Goal: Task Accomplishment & Management: Use online tool/utility

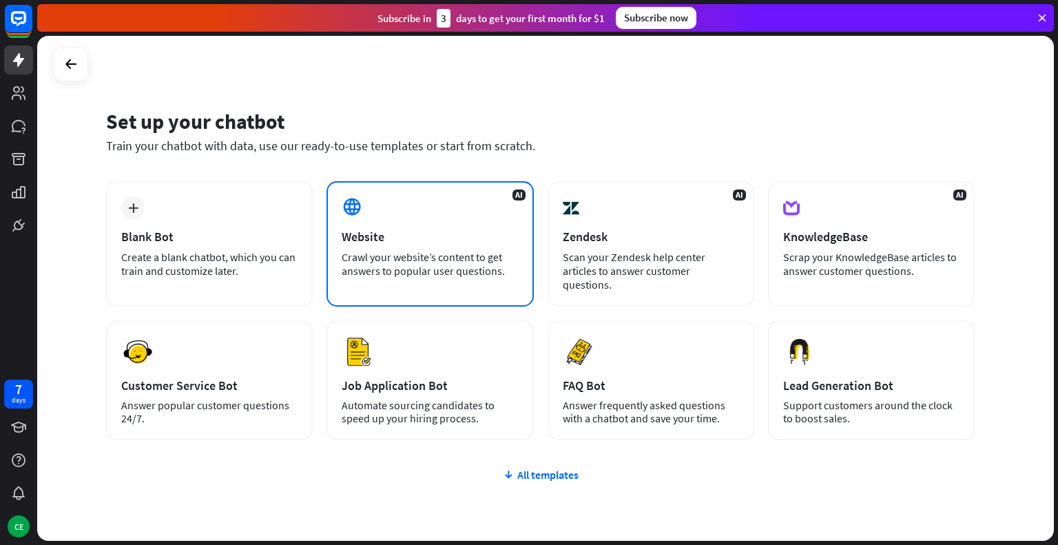
click at [428, 217] on div "AI Website Crawl your website’s content to get answers to popular user question…" at bounding box center [430, 243] width 207 height 125
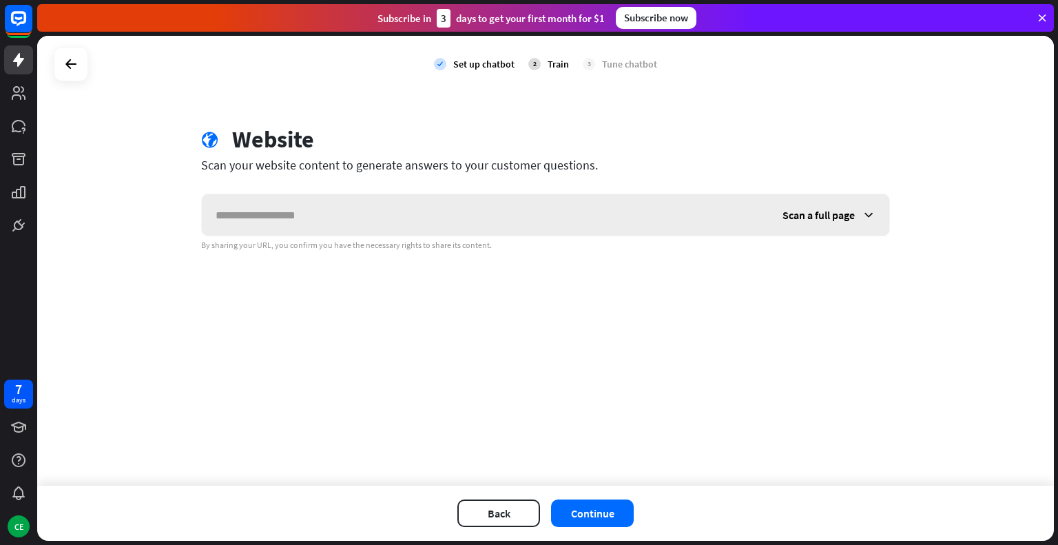
click at [428, 217] on input "text" at bounding box center [485, 214] width 567 height 41
type input "**********"
click at [609, 512] on button "Continue" at bounding box center [592, 513] width 83 height 28
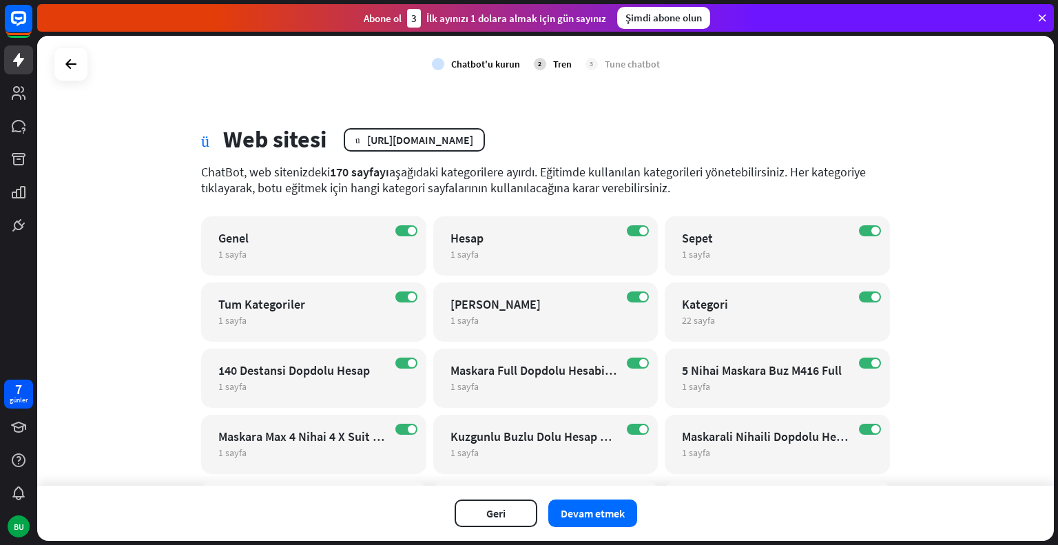
drag, startPoint x: 205, startPoint y: 172, endPoint x: 689, endPoint y: 190, distance: 484.6
click at [689, 190] on div "ChatBot, web sitenizdeki 170 sayfayı aşağıdaki kategorilere ayırdı. Eğitimde ku…" at bounding box center [545, 180] width 689 height 32
click at [688, 191] on div "ChatBot, web sitenizdeki 170 sayfayı aşağıdaki kategorilere ayırdı. Eğitimde ku…" at bounding box center [545, 180] width 689 height 32
drag, startPoint x: 206, startPoint y: 167, endPoint x: 688, endPoint y: 192, distance: 482.2
click at [688, 192] on div "kontrol etmek Chatbot'u kurun 2 Tren 3 Tune chatbot küre Web sitesi düzenlemek …" at bounding box center [545, 261] width 1017 height 450
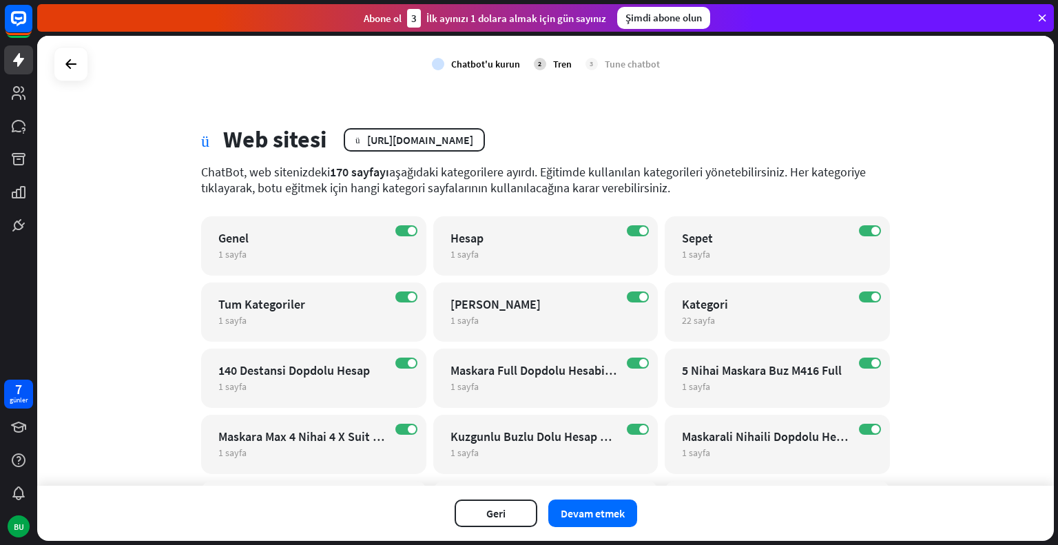
click at [688, 192] on div "ChatBot, web sitenizdeki 170 sayfayı aşağıdaki kategorilere ayırdı. Eğitimde ku…" at bounding box center [545, 180] width 689 height 32
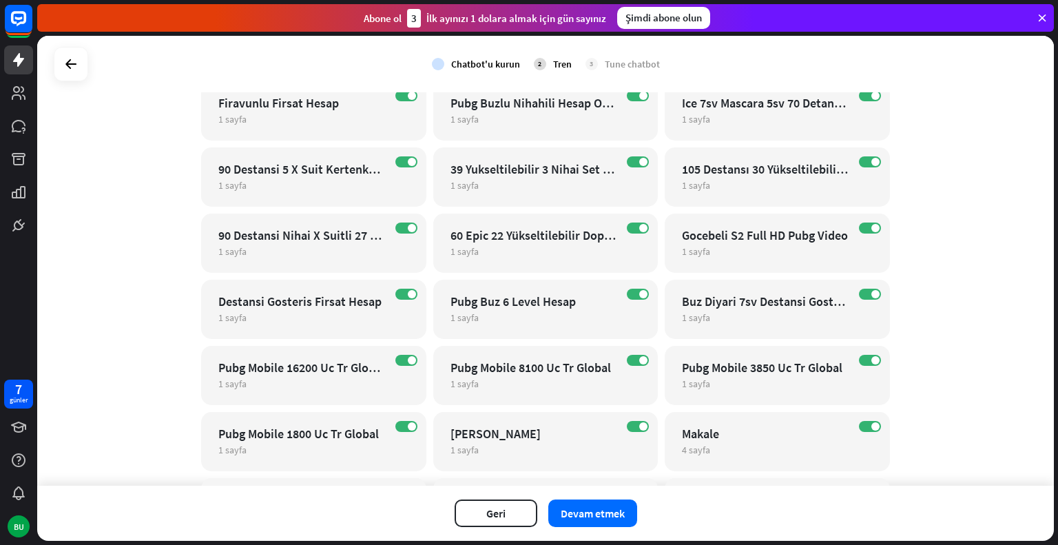
scroll to position [964, 0]
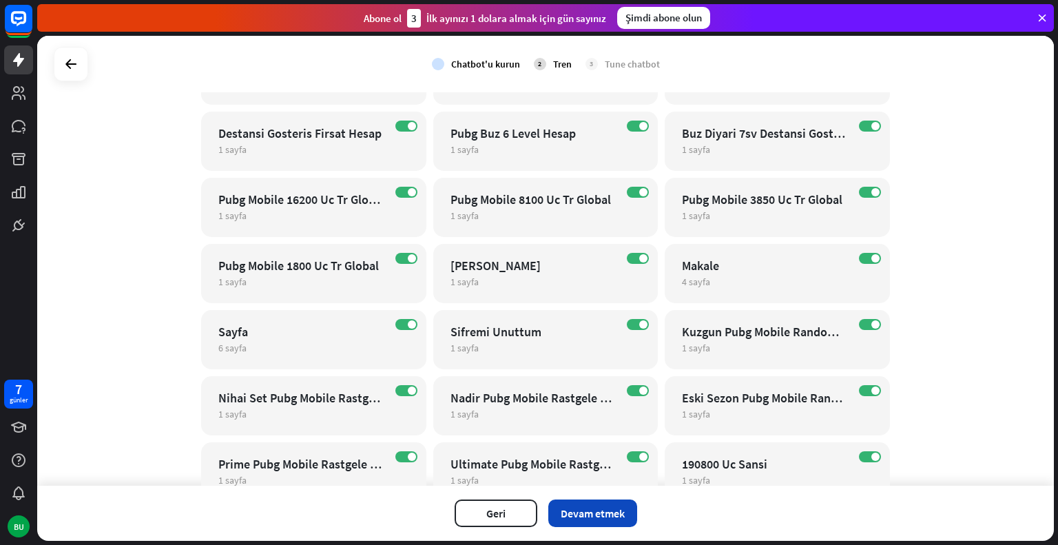
click at [600, 508] on font "Devam etmek" at bounding box center [593, 513] width 64 height 14
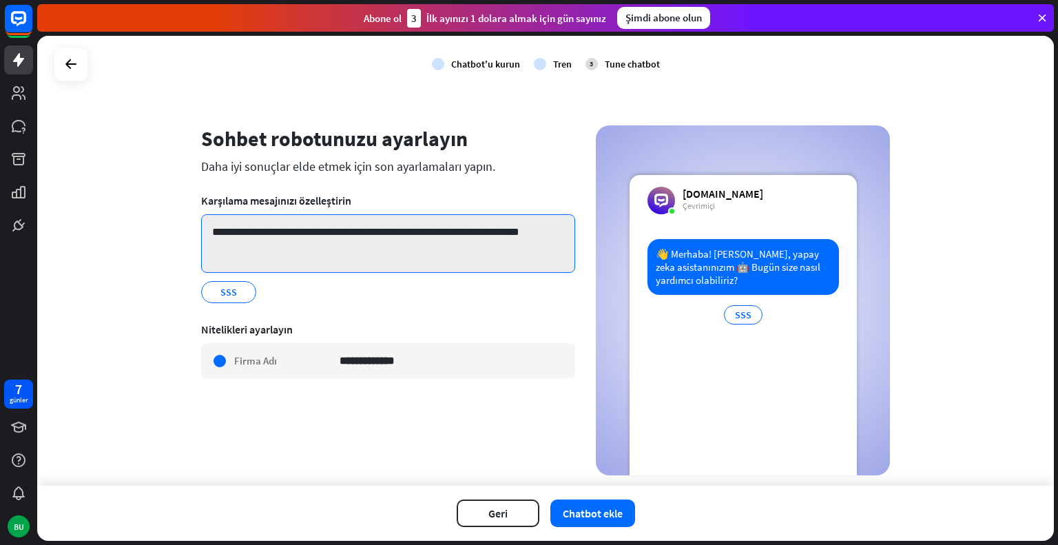
click at [417, 238] on textarea "**********" at bounding box center [388, 243] width 374 height 59
click at [277, 252] on textarea "**********" at bounding box center [388, 243] width 374 height 59
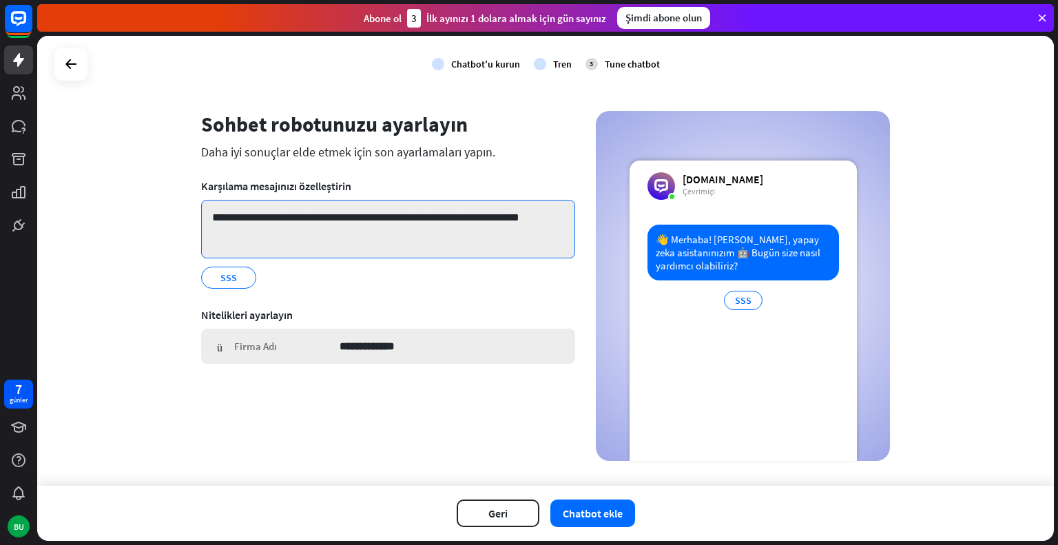
scroll to position [0, 0]
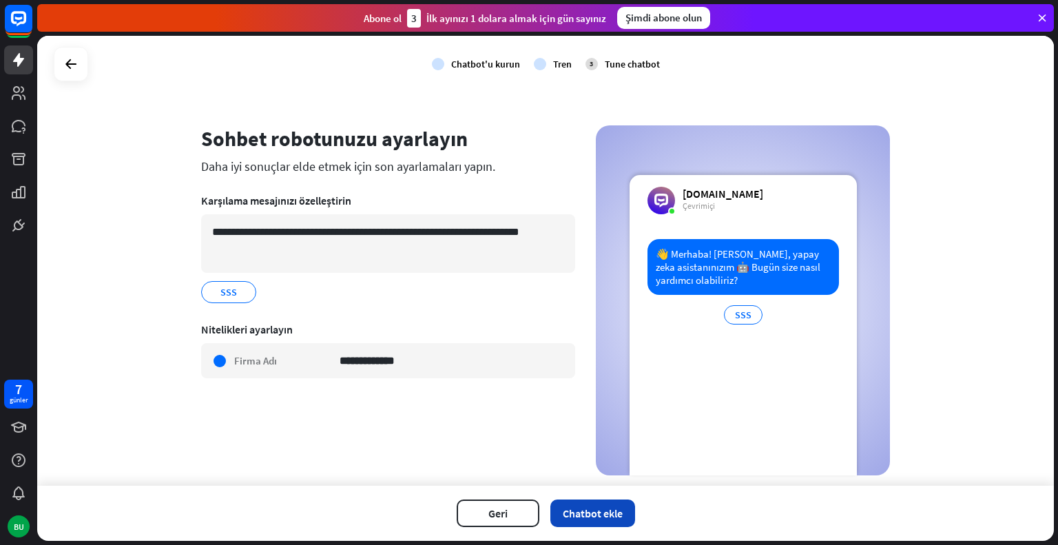
click at [586, 514] on font "Chatbot ekle" at bounding box center [593, 513] width 60 height 14
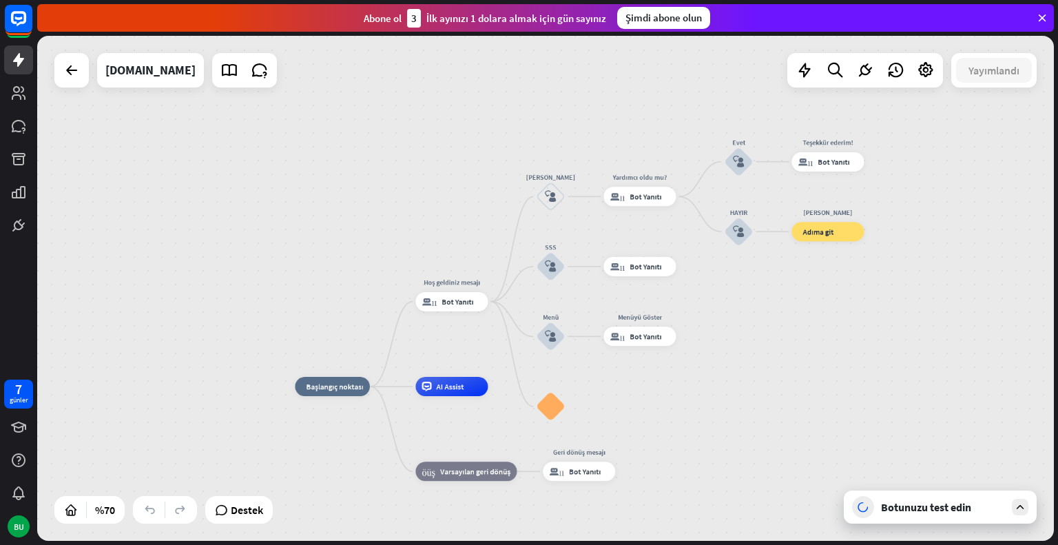
drag, startPoint x: 843, startPoint y: 302, endPoint x: 678, endPoint y: 334, distance: 167.7
click at [743, 364] on div "ev_2 Başlangıç noktası Hoş geldiniz mesajı blok_bot_yanıtı Bot Yanıtı Menüye Ge…" at bounding box center [545, 288] width 1017 height 505
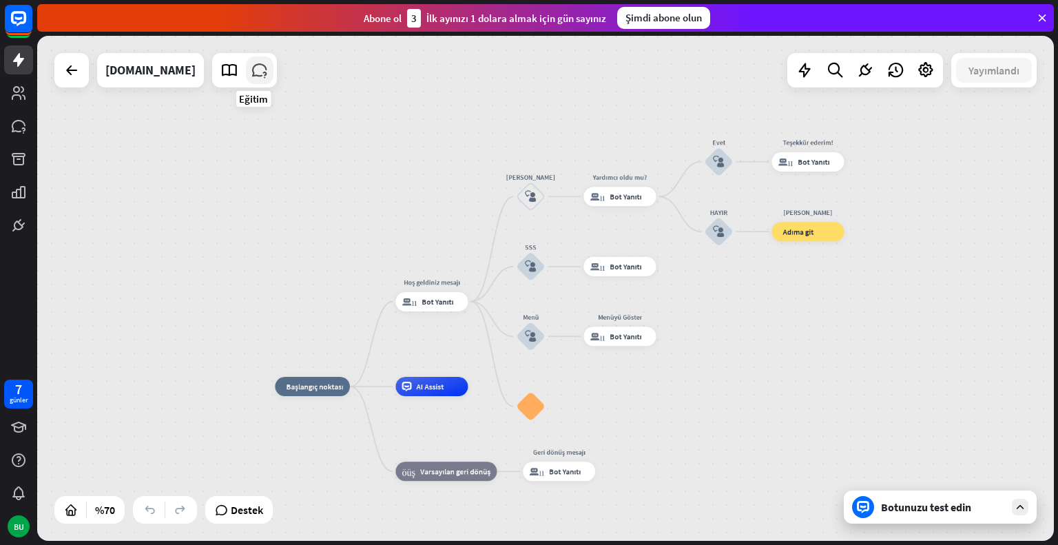
click at [254, 69] on icon at bounding box center [260, 70] width 18 height 18
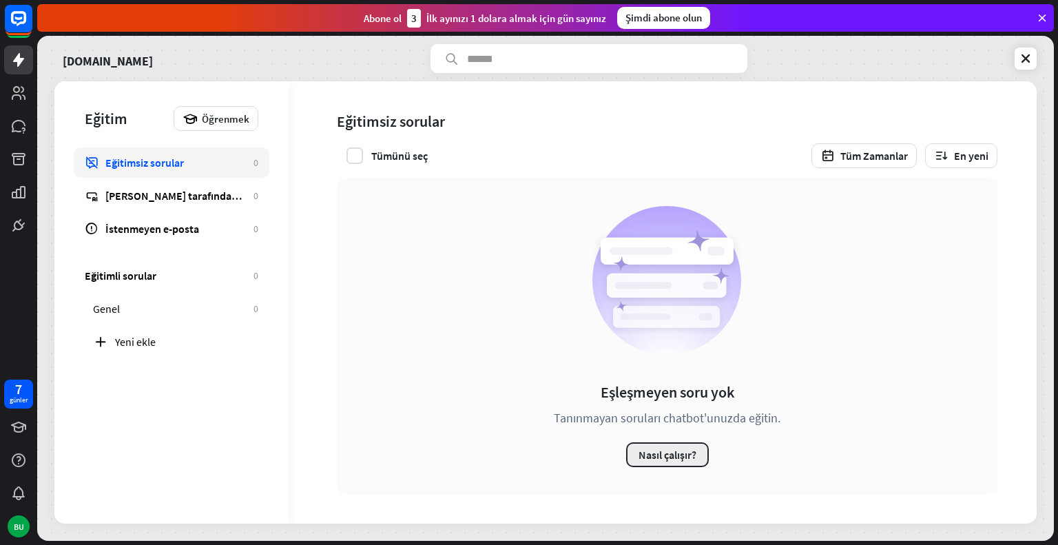
click at [677, 452] on font "Nasıl çalışır?" at bounding box center [668, 455] width 58 height 14
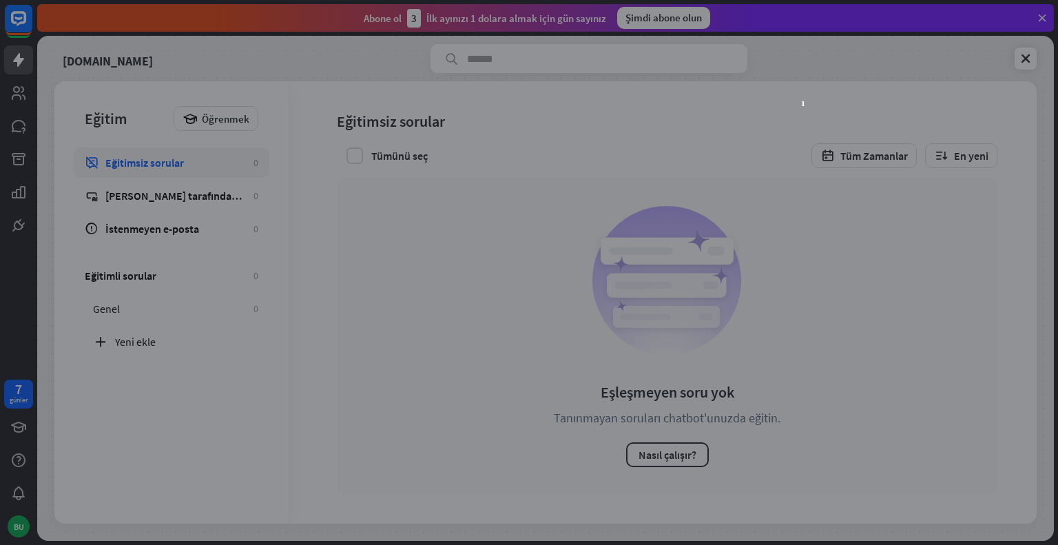
click at [582, 462] on div "kapalı" at bounding box center [529, 272] width 1058 height 545
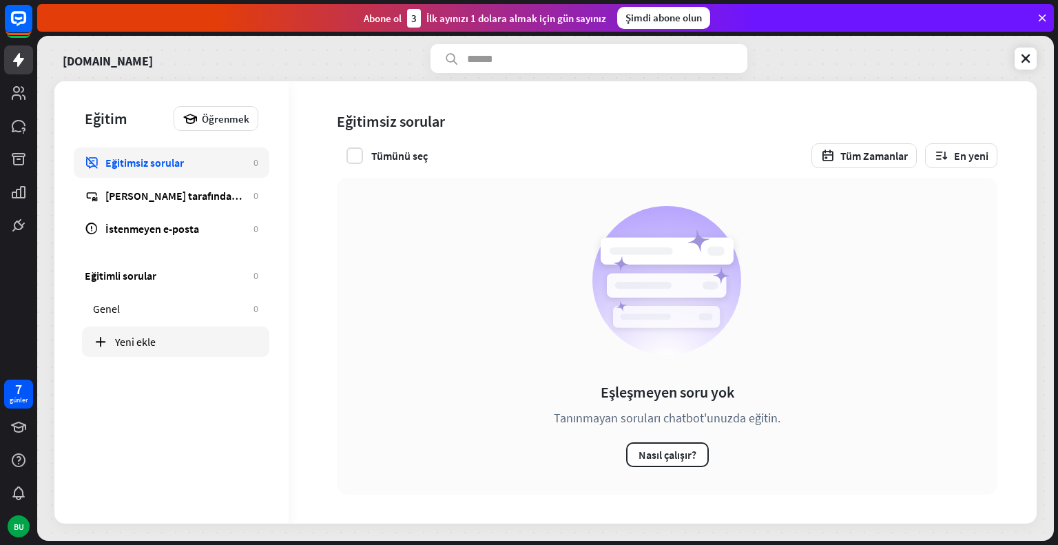
click at [163, 329] on div "Yeni ekle" at bounding box center [175, 342] width 187 height 30
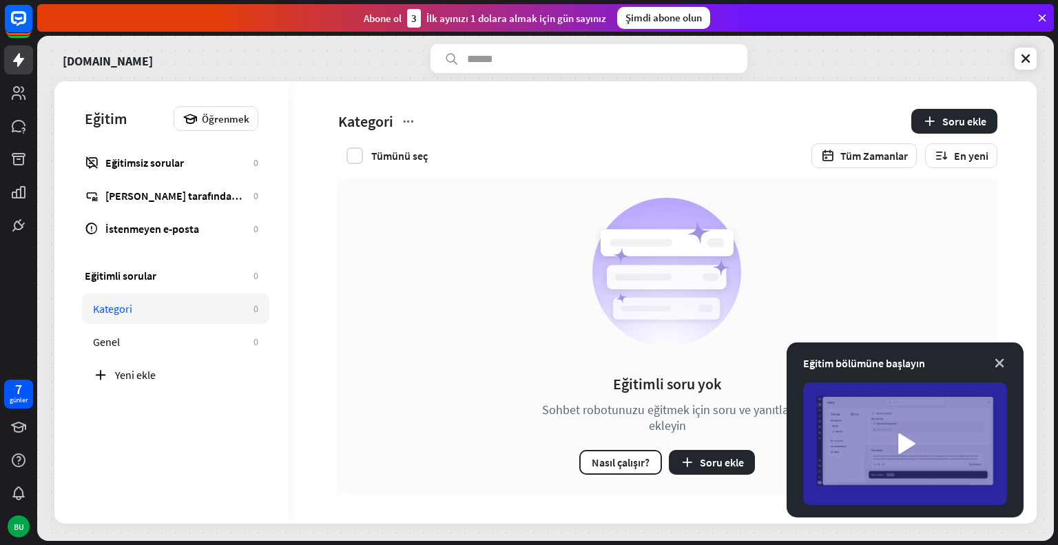
click at [993, 360] on icon at bounding box center [1000, 363] width 14 height 14
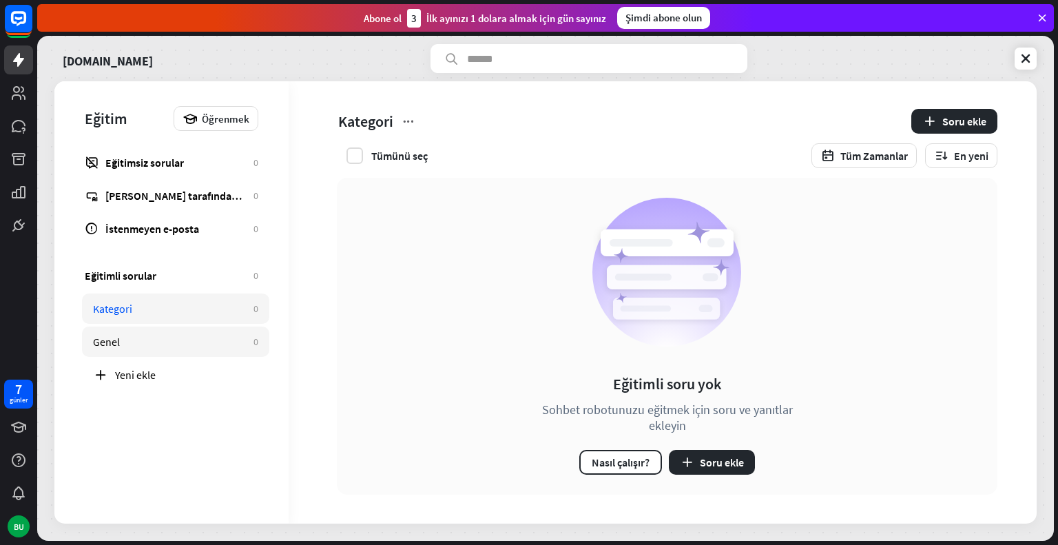
click at [195, 335] on div "Genel" at bounding box center [170, 342] width 154 height 14
click at [721, 460] on font "Soru ekle" at bounding box center [722, 462] width 44 height 14
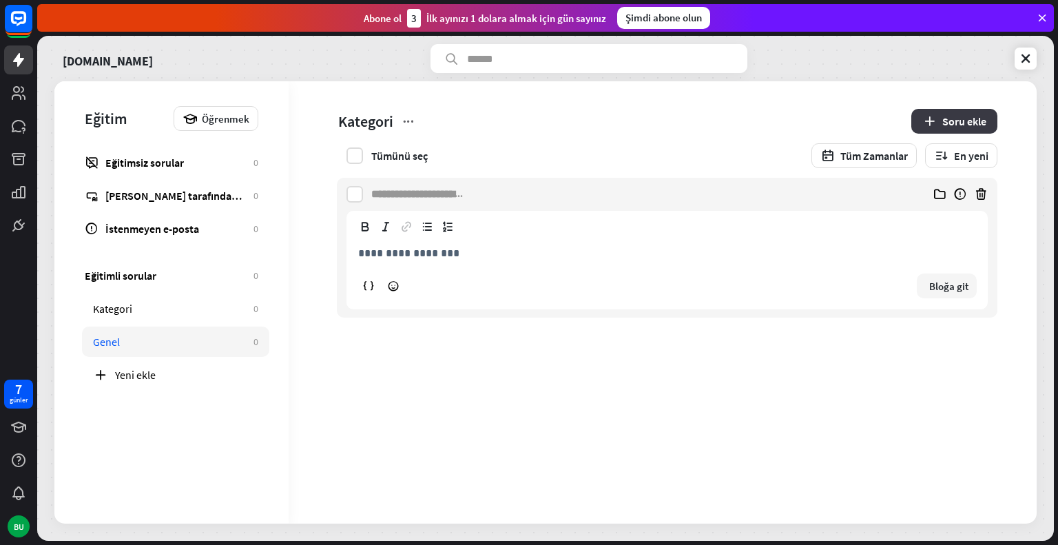
click at [980, 115] on font "Soru ekle" at bounding box center [964, 121] width 44 height 14
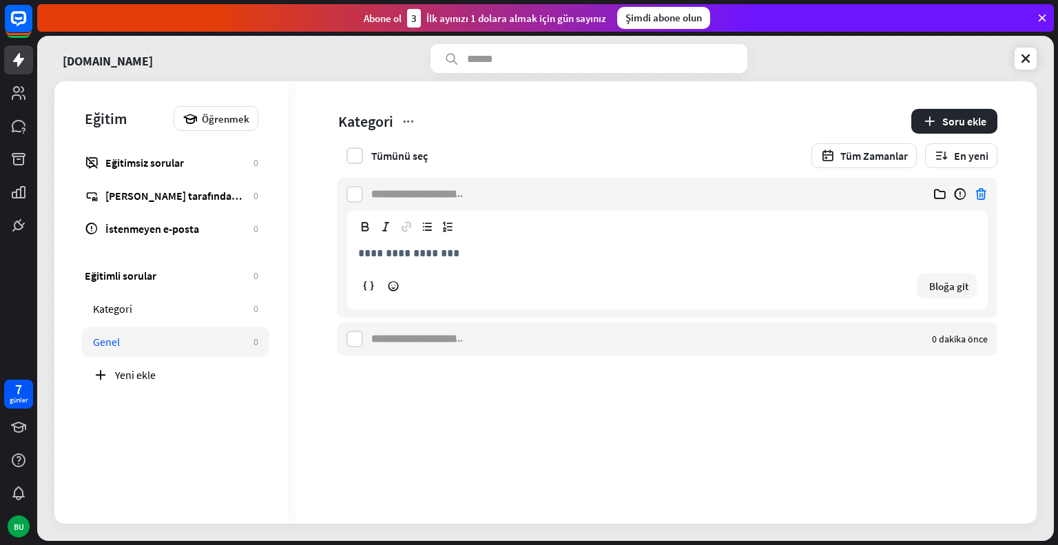
click at [975, 195] on icon at bounding box center [981, 194] width 14 height 14
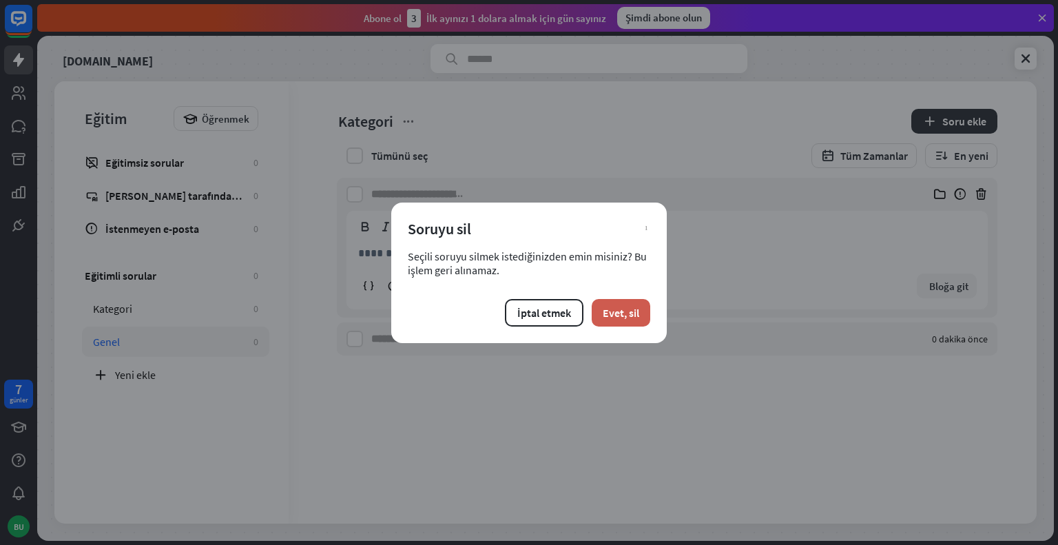
click at [638, 316] on font "Evet, sil" at bounding box center [621, 313] width 37 height 14
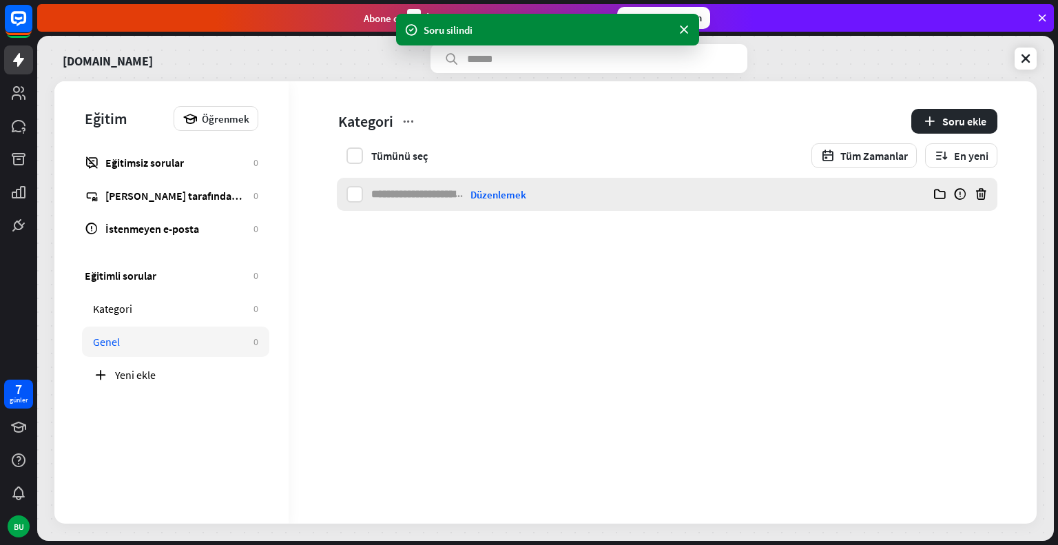
click at [972, 192] on div at bounding box center [965, 194] width 65 height 33
click at [978, 193] on icon at bounding box center [981, 194] width 14 height 14
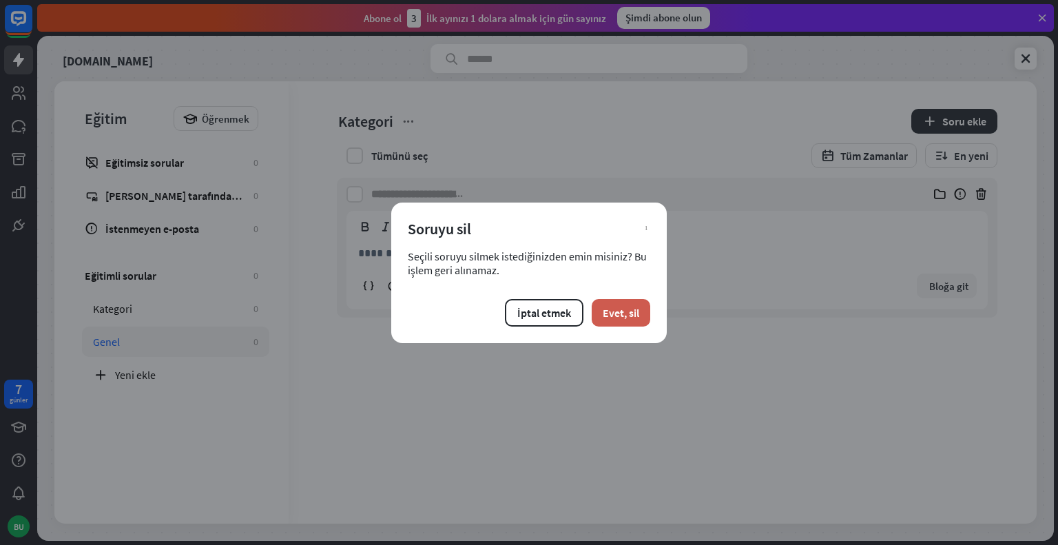
click at [608, 304] on button "Evet, sil" at bounding box center [621, 313] width 59 height 28
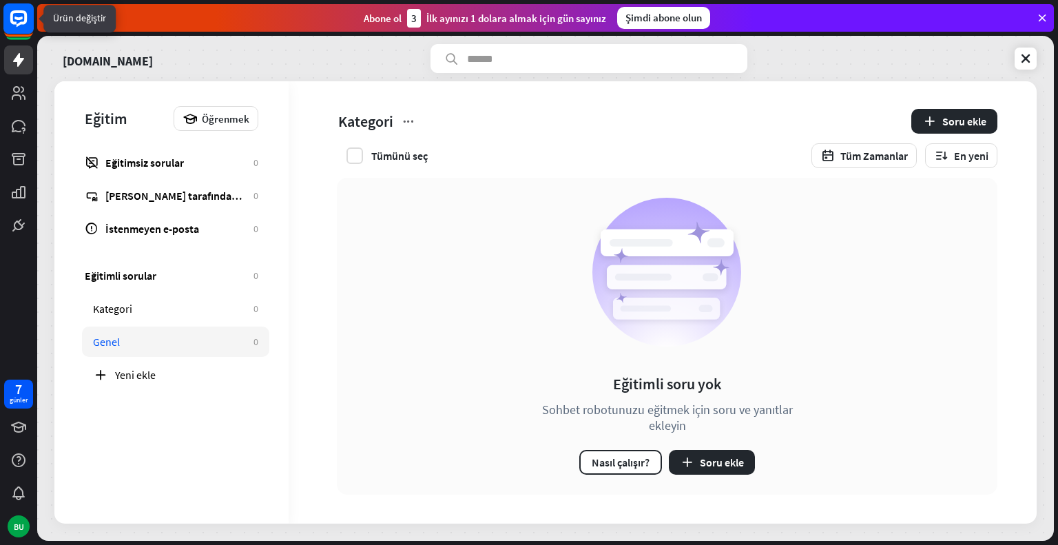
click at [20, 26] on rect at bounding box center [18, 18] width 30 height 30
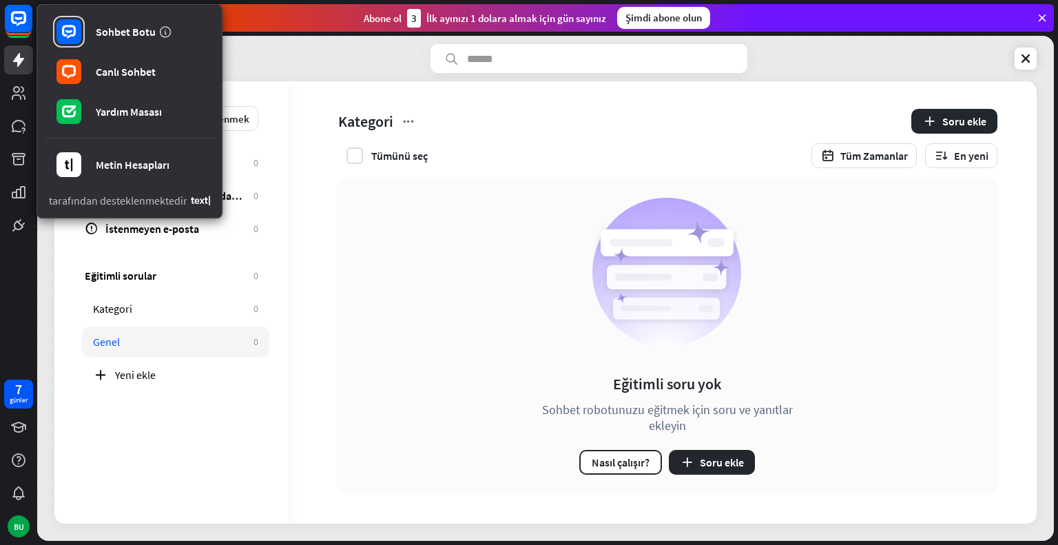
drag, startPoint x: 0, startPoint y: 341, endPoint x: 17, endPoint y: 184, distance: 157.9
click at [0, 340] on div "Sohbet Botu Canlı Sohbet Yardım Masası Metin Hesapları tarafından desteklenmekt…" at bounding box center [18, 272] width 37 height 545
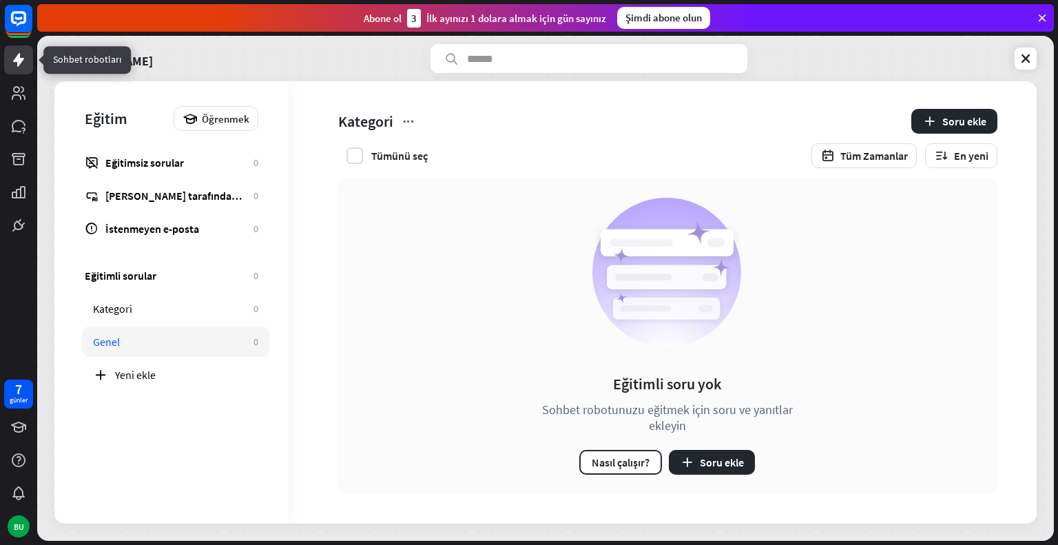
click at [25, 58] on icon at bounding box center [18, 60] width 17 height 17
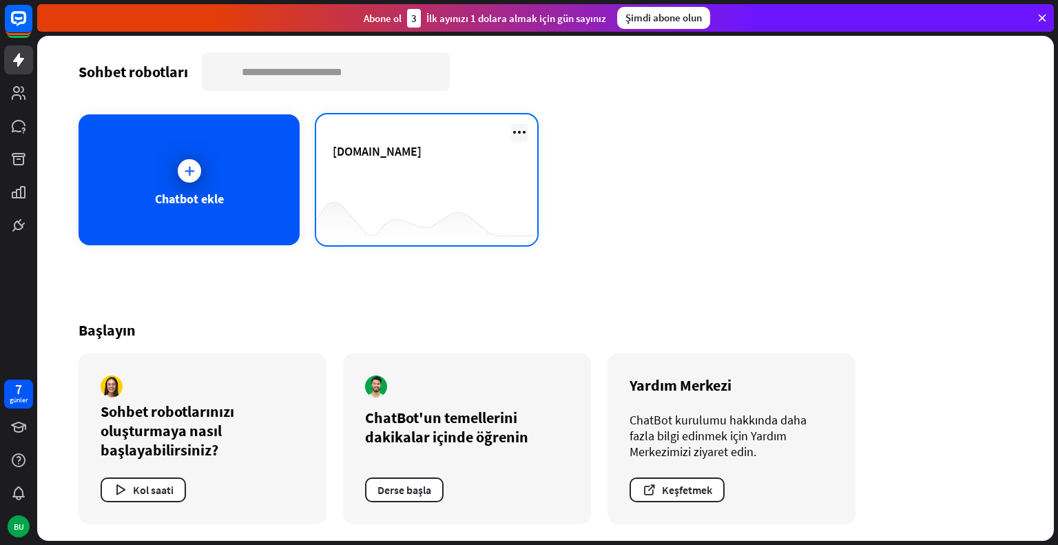
click at [518, 133] on icon at bounding box center [519, 132] width 17 height 17
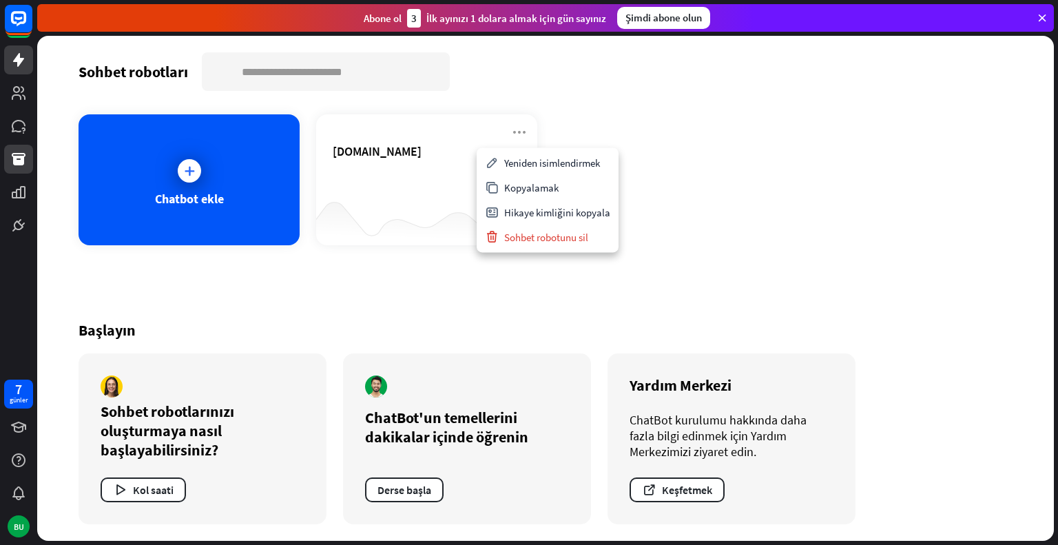
click at [17, 171] on link at bounding box center [18, 159] width 29 height 29
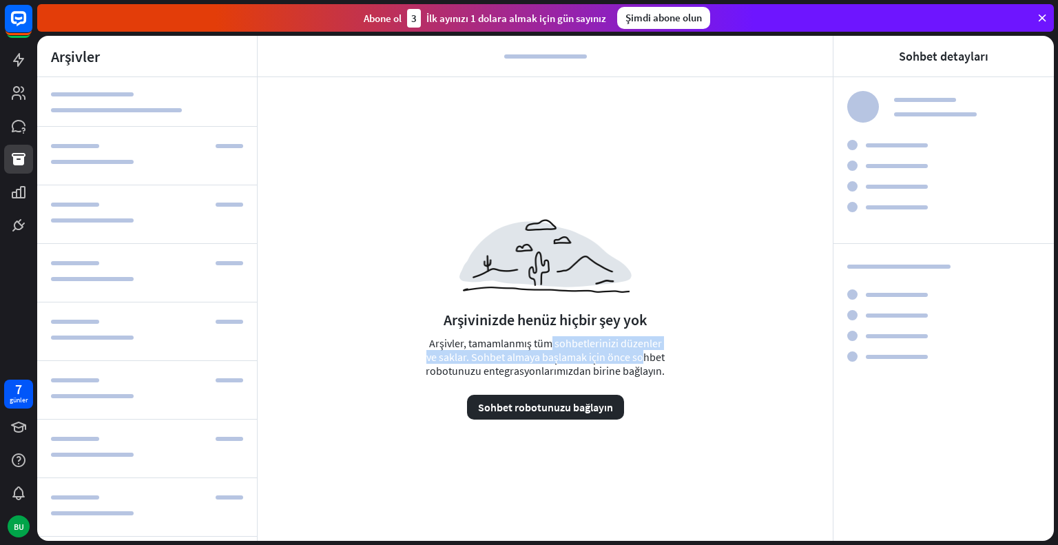
drag, startPoint x: 429, startPoint y: 341, endPoint x: 524, endPoint y: 363, distance: 97.6
click at [522, 359] on div "Arşivinizde henüz hiçbir şey yok Arşivler, tamamlanmış tüm sohbetlerinizi düzen…" at bounding box center [545, 310] width 575 height 467
click at [548, 376] on font "Arşivler, tamamlanmış tüm sohbetlerinizi düzenler ve saklar. Sohbet almaya başl…" at bounding box center [545, 356] width 239 height 41
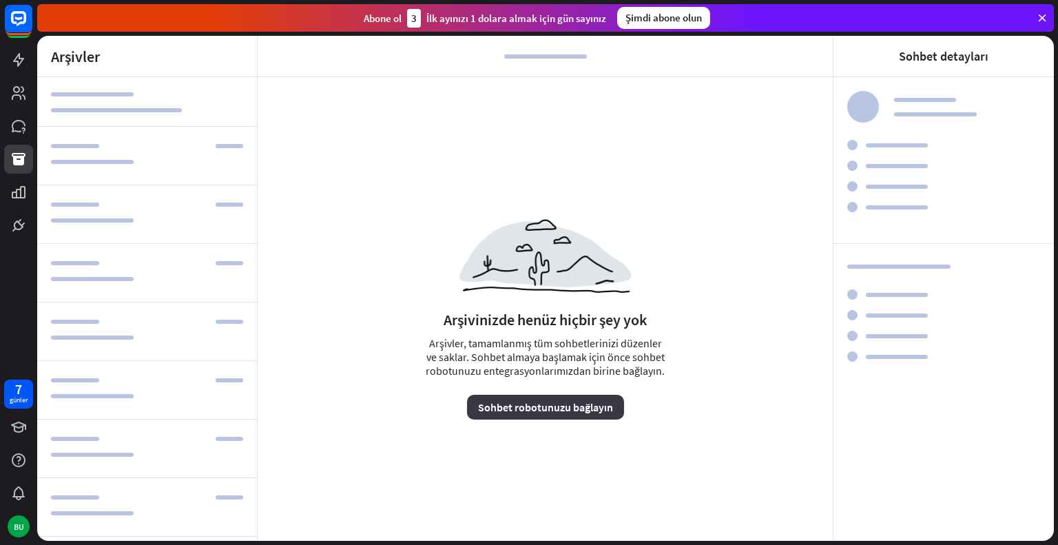
click at [553, 402] on font "Sohbet robotunuzu bağlayın" at bounding box center [545, 407] width 135 height 14
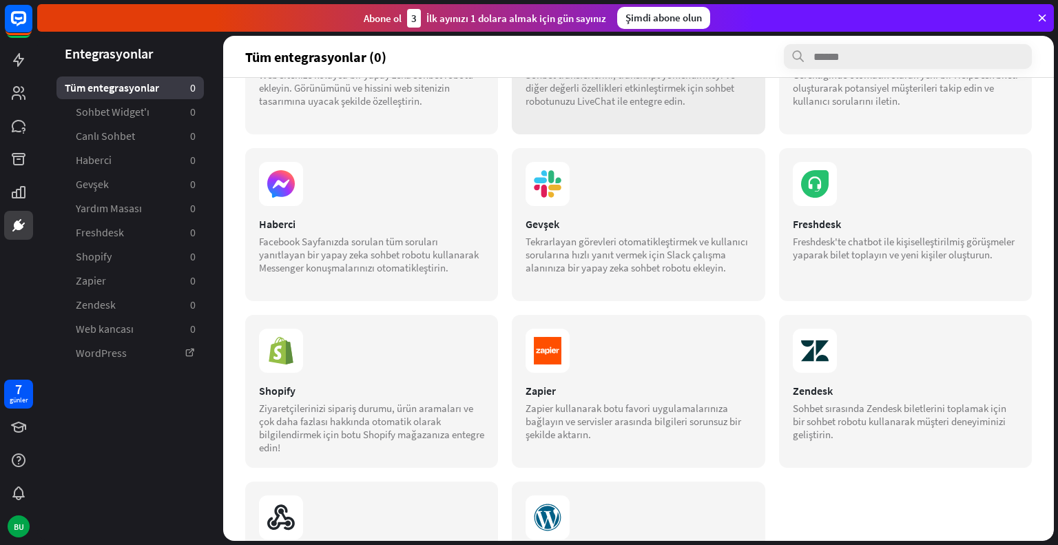
scroll to position [234, 0]
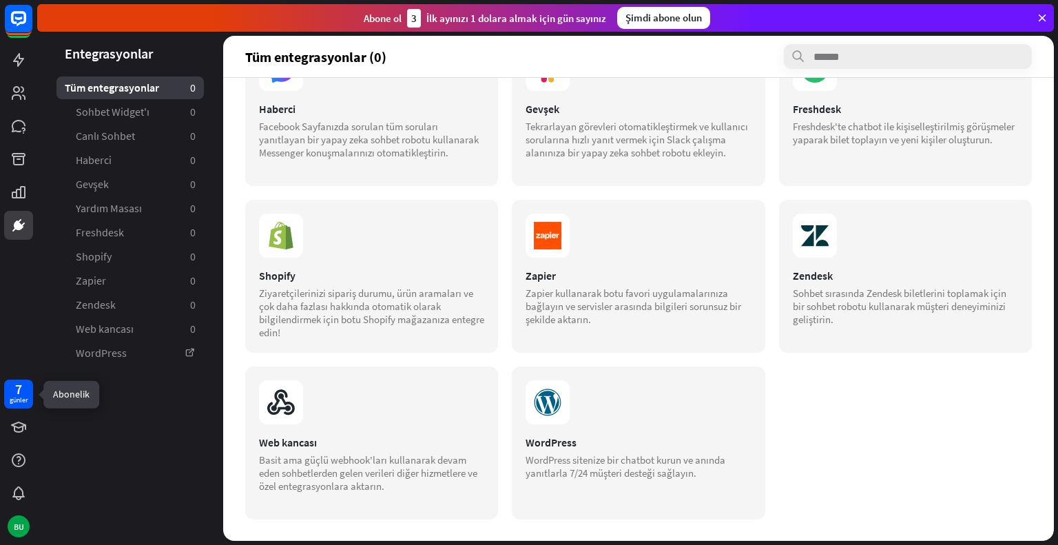
click at [19, 384] on font "7" at bounding box center [18, 388] width 7 height 17
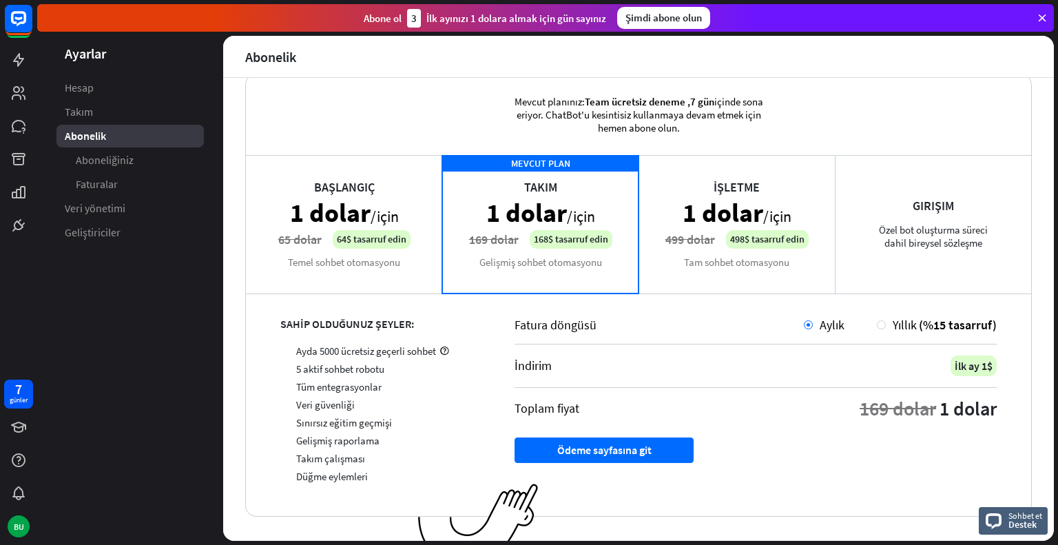
scroll to position [49, 0]
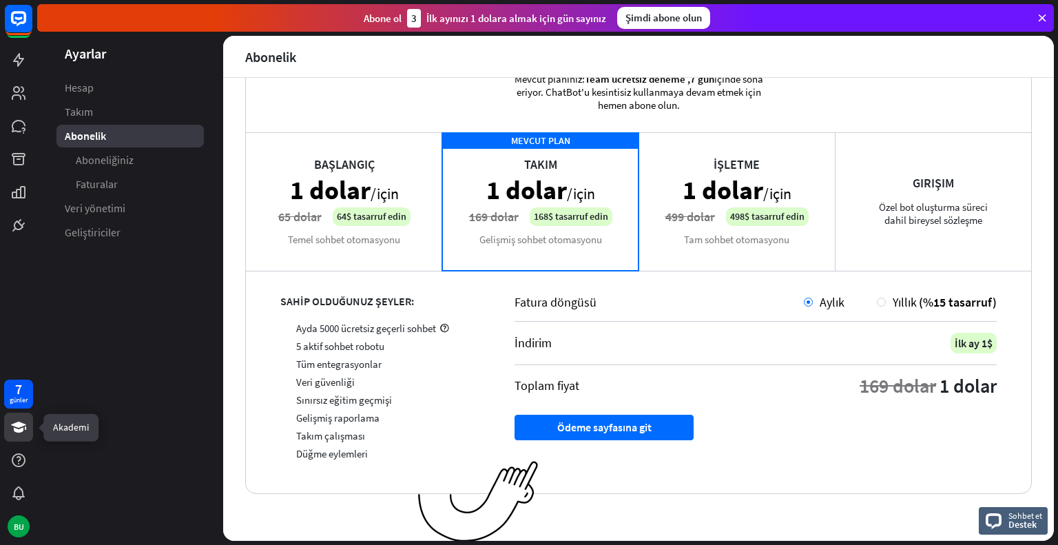
click at [20, 434] on icon at bounding box center [18, 427] width 17 height 17
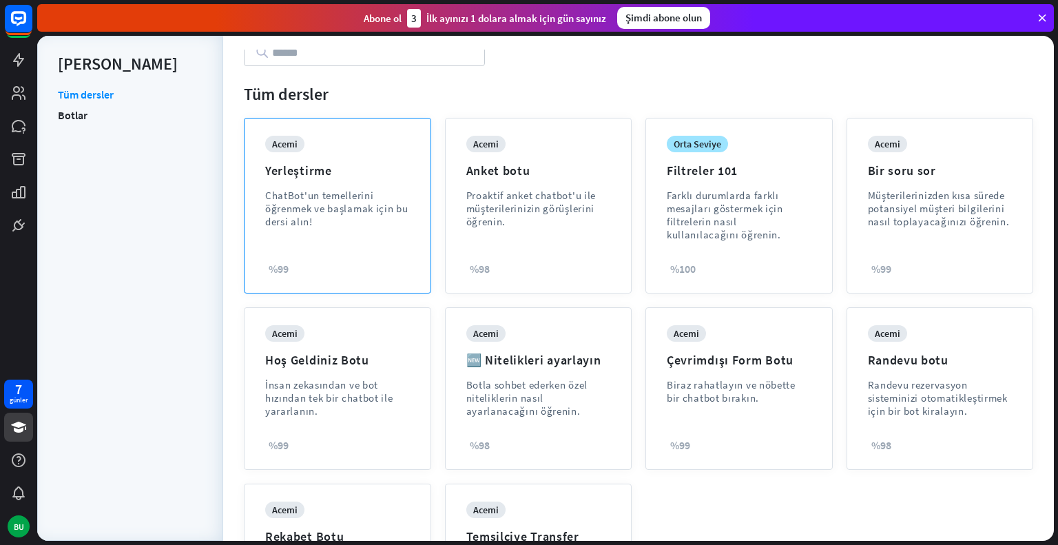
scroll to position [87, 0]
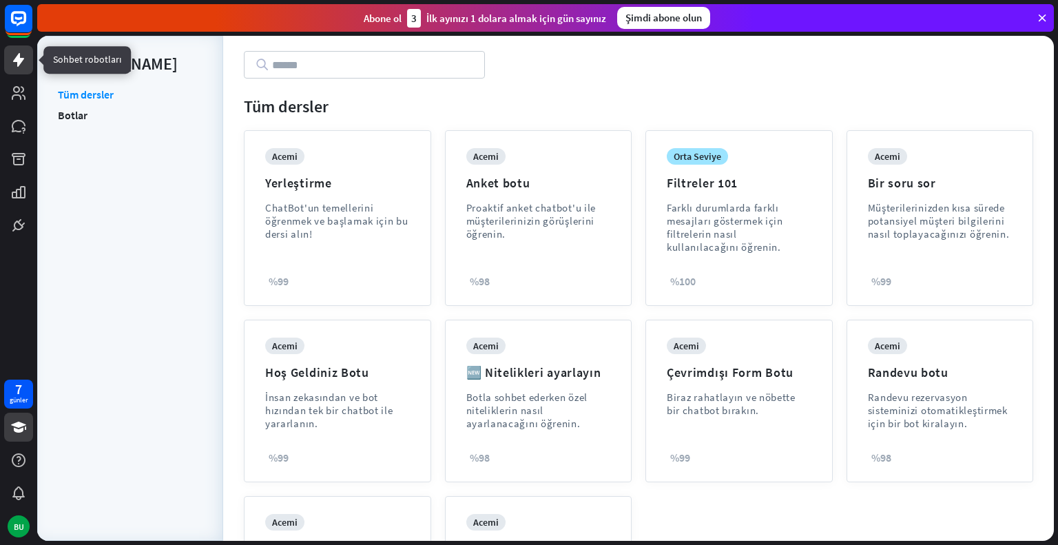
click at [19, 63] on icon at bounding box center [18, 60] width 11 height 14
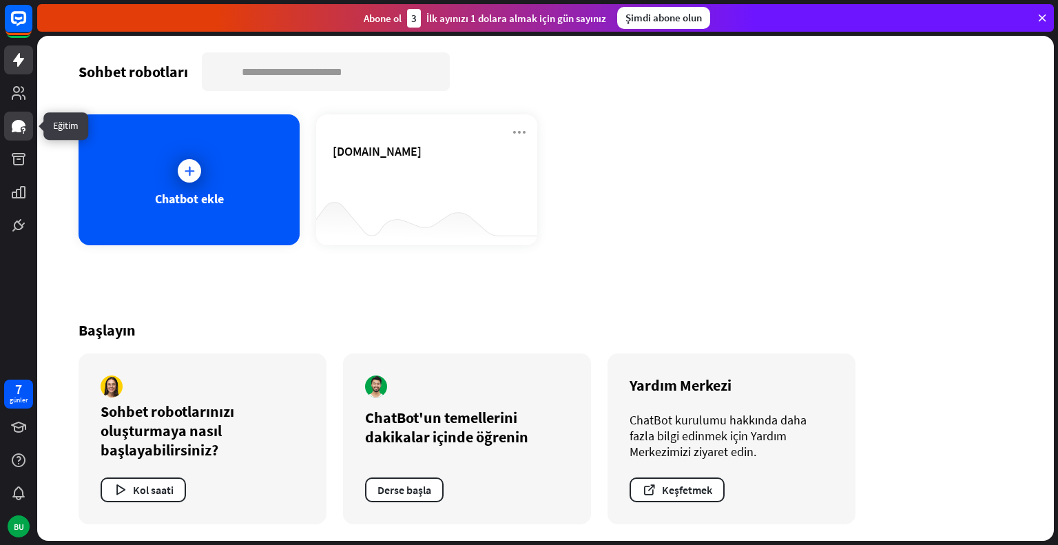
click at [21, 120] on icon at bounding box center [18, 126] width 17 height 17
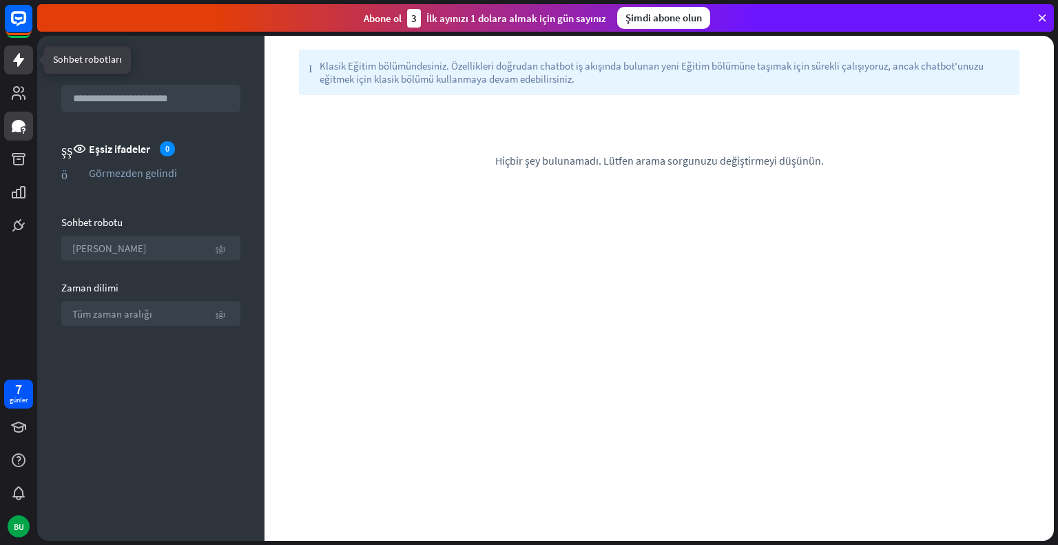
click at [19, 63] on icon at bounding box center [18, 60] width 11 height 14
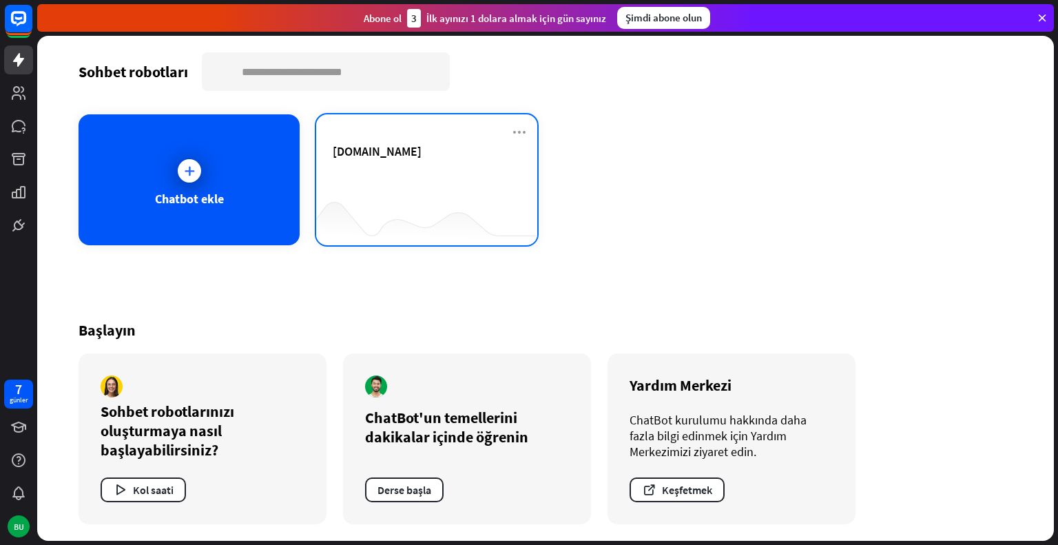
click at [400, 173] on div "[DOMAIN_NAME]" at bounding box center [427, 167] width 188 height 48
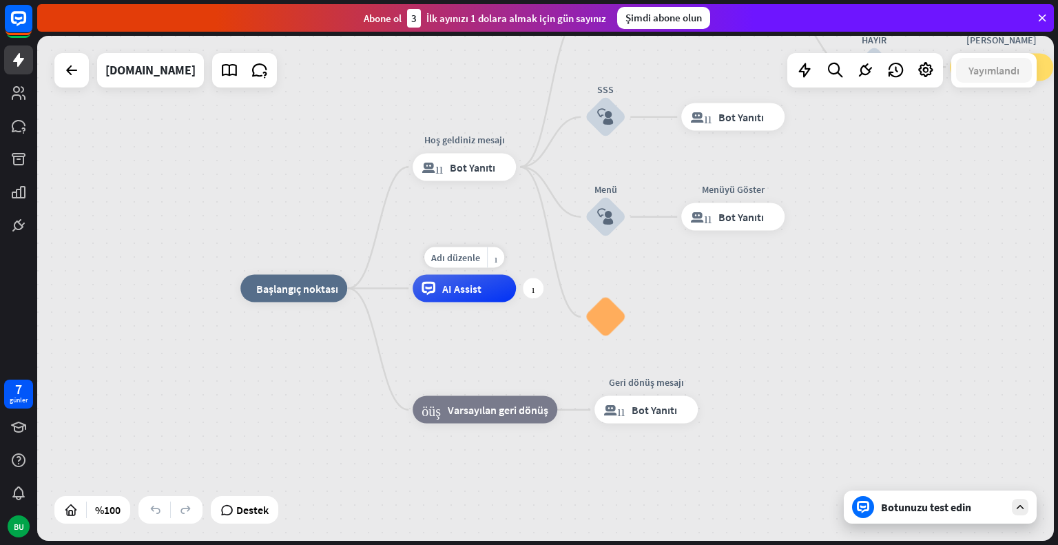
click at [469, 286] on font "AI Assist" at bounding box center [461, 289] width 39 height 14
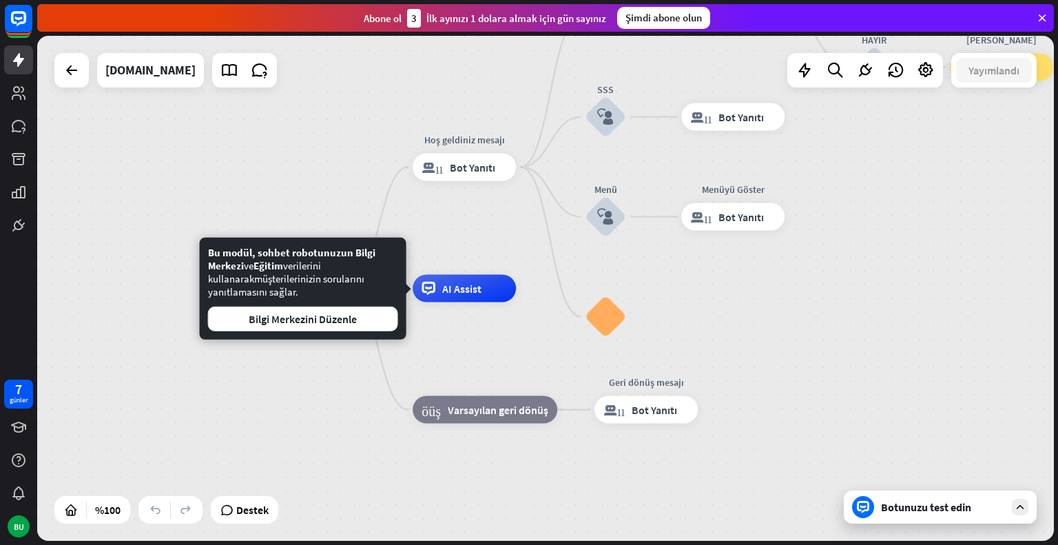
click at [262, 448] on div "ev_2 Başlangıç noktası Hoş geldiniz mesajı blok_bot_yanıtı Bot Yanıtı Menüye Ge…" at bounding box center [748, 541] width 1017 height 505
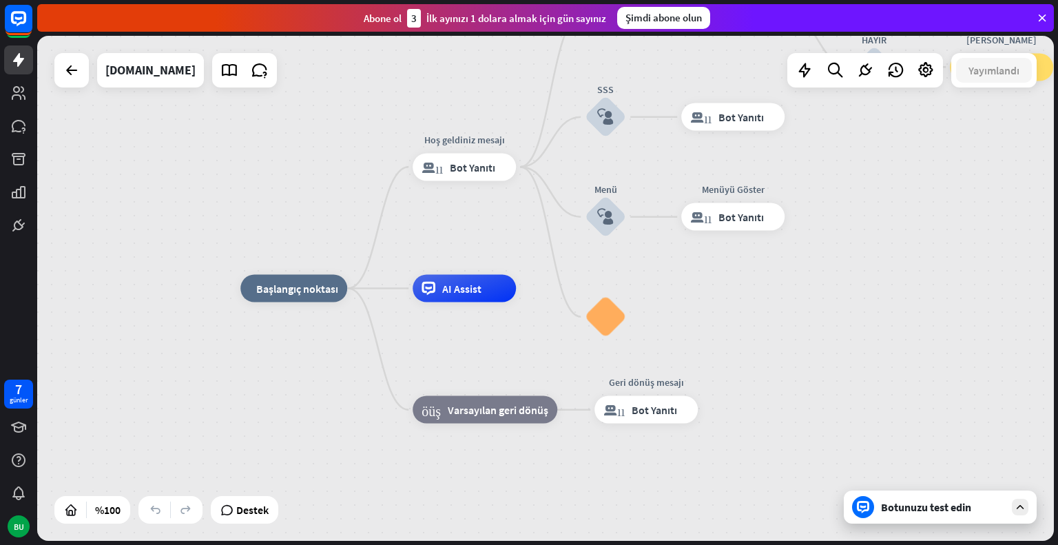
click at [912, 512] on font "Botunuzu test edin" at bounding box center [926, 507] width 90 height 14
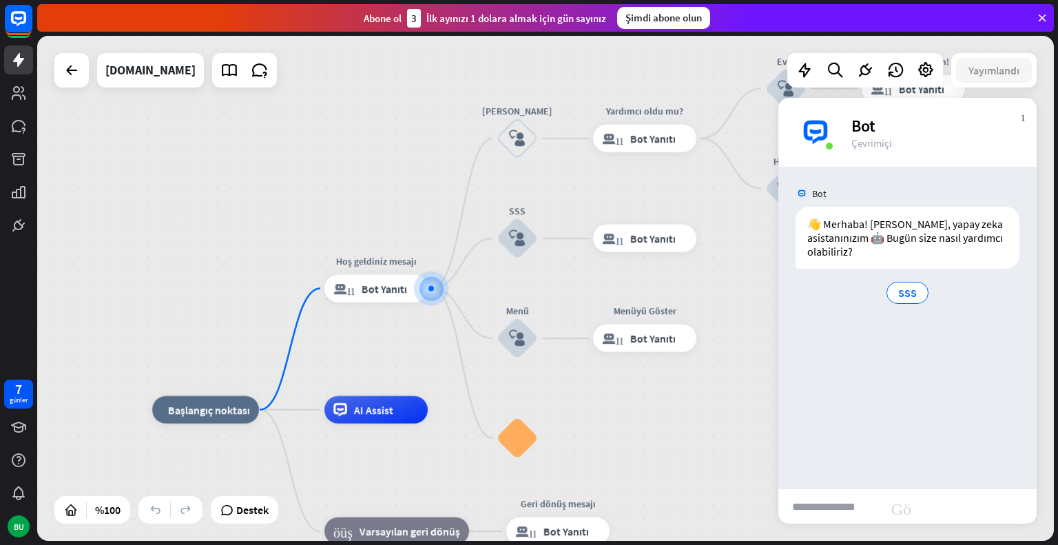
click at [867, 499] on input "text" at bounding box center [829, 506] width 103 height 34
click at [523, 104] on font "Adı düzenle" at bounding box center [508, 100] width 49 height 12
click at [442, 68] on div "**********" at bounding box center [545, 288] width 1017 height 505
click at [59, 60] on div at bounding box center [72, 70] width 28 height 28
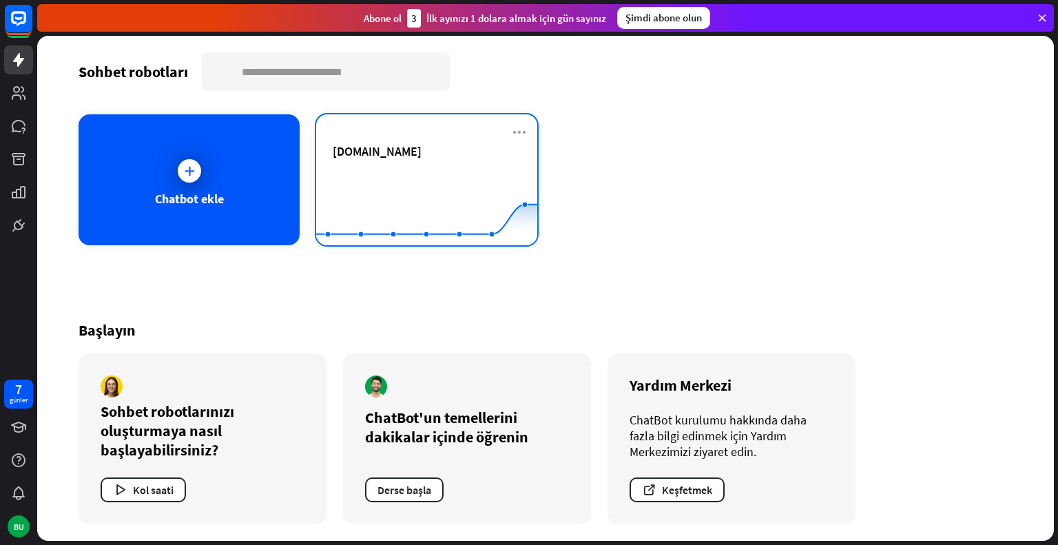
click at [441, 143] on div "[DOMAIN_NAME]" at bounding box center [427, 151] width 188 height 16
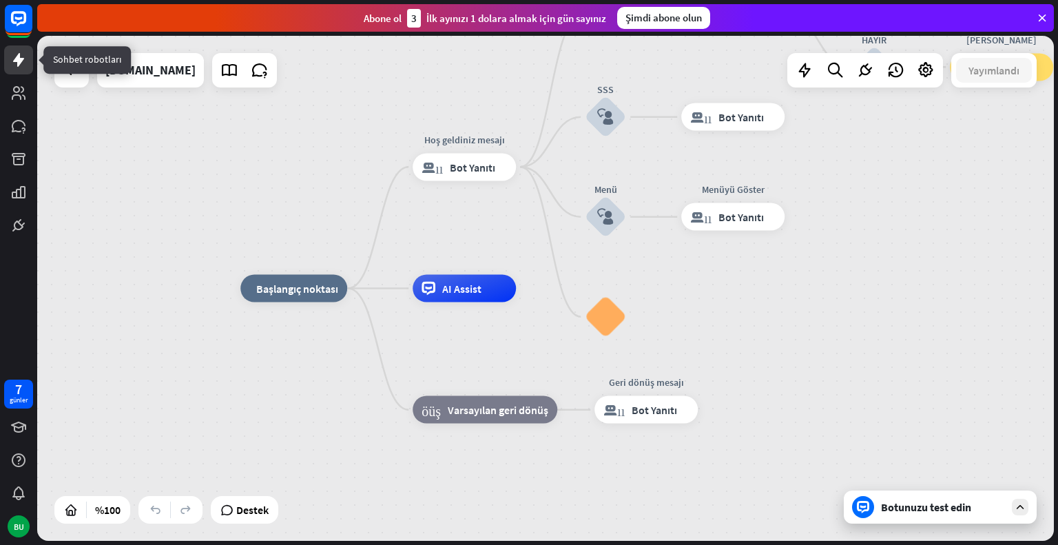
click at [21, 71] on link at bounding box center [18, 59] width 29 height 29
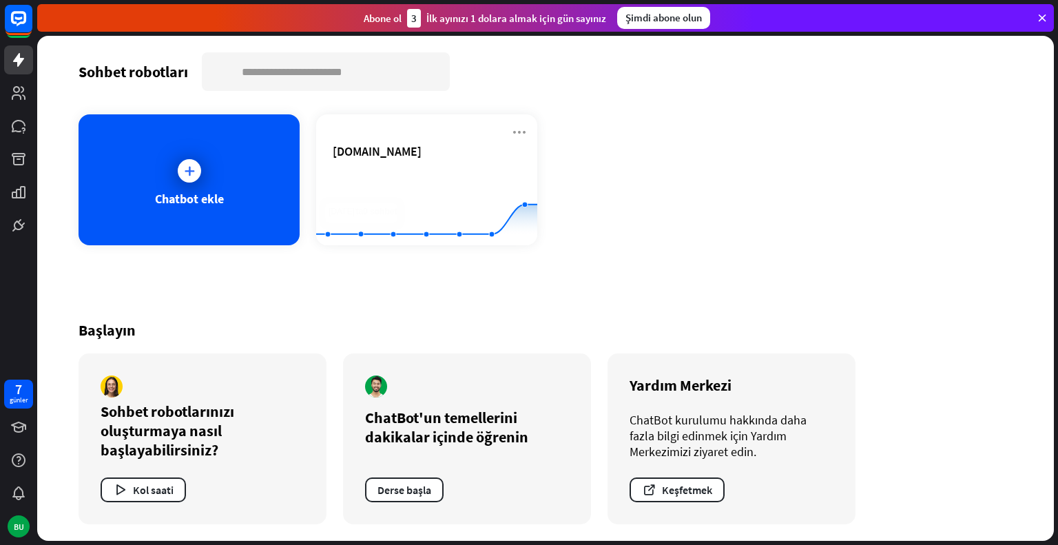
drag, startPoint x: 395, startPoint y: 169, endPoint x: 650, endPoint y: 164, distance: 254.9
click at [650, 164] on div "Chatbot ekle [DOMAIN_NAME] Created with Highcharts 10.1.0 0 1 2" at bounding box center [546, 179] width 934 height 131
click at [683, 494] on font "Keşfetmek" at bounding box center [687, 490] width 50 height 14
